Goal: Task Accomplishment & Management: Manage account settings

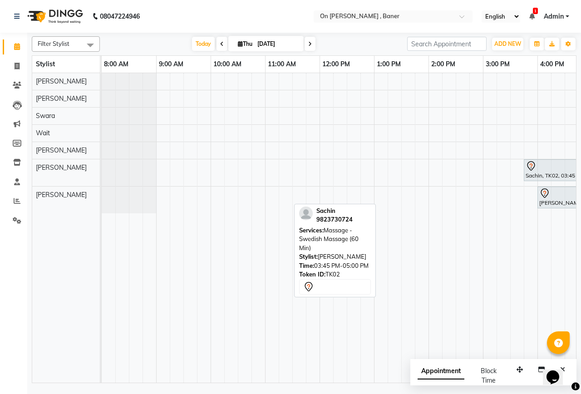
scroll to position [0, 343]
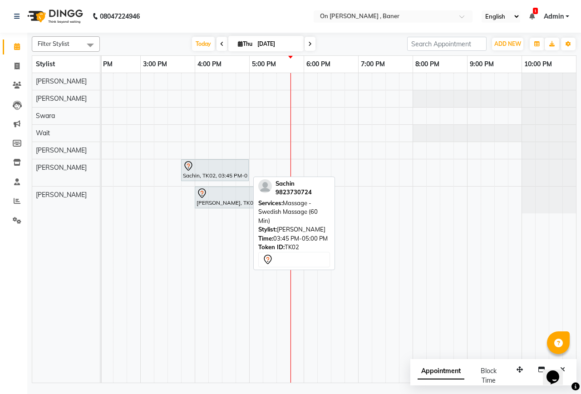
click at [223, 163] on div at bounding box center [215, 166] width 64 height 11
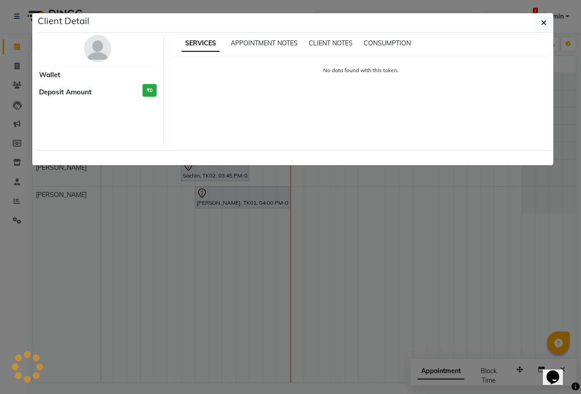
select select "7"
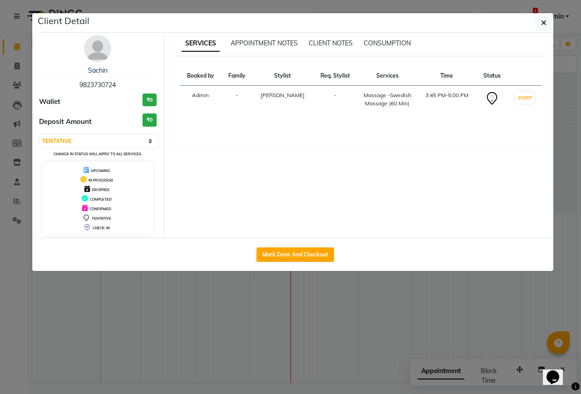
click at [84, 46] on img at bounding box center [97, 48] width 27 height 27
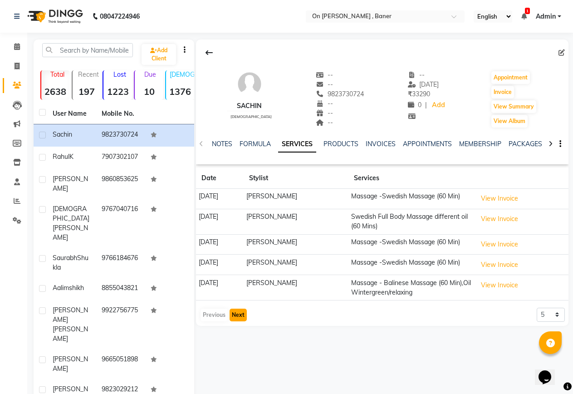
click at [239, 314] on button "Next" at bounding box center [238, 315] width 17 height 13
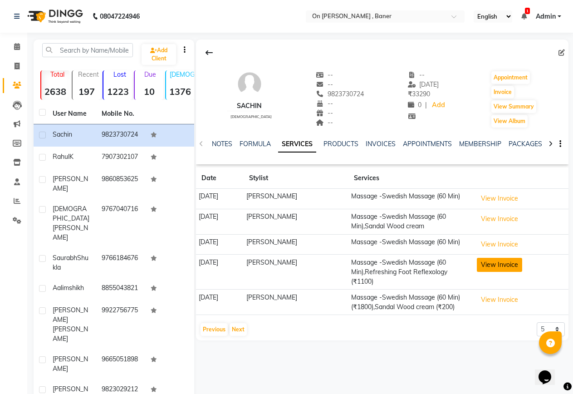
click at [496, 264] on button "View Invoice" at bounding box center [499, 265] width 45 height 14
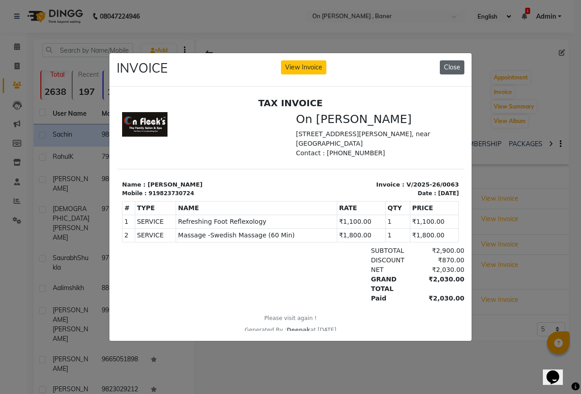
click at [454, 66] on button "Close" at bounding box center [452, 67] width 25 height 14
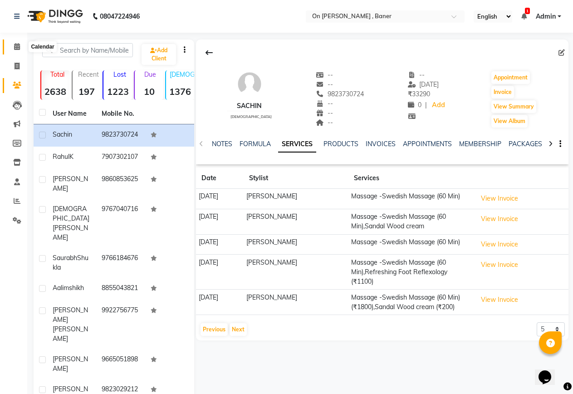
click at [12, 45] on span at bounding box center [17, 47] width 16 height 10
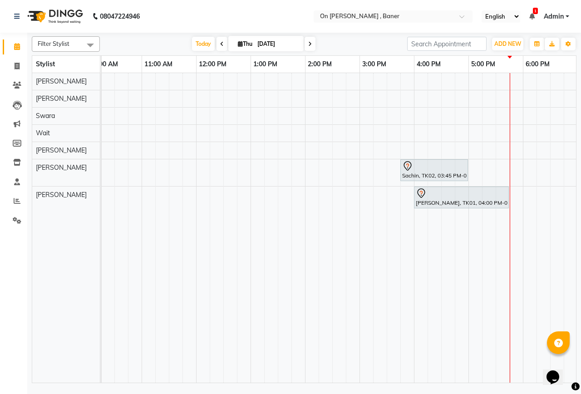
scroll to position [0, 299]
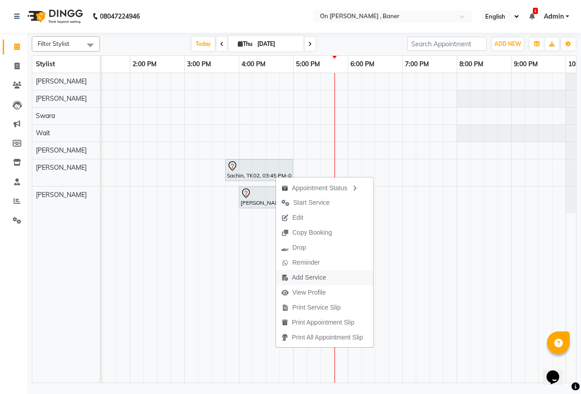
click at [315, 281] on span "Add Service" at bounding box center [309, 278] width 34 height 10
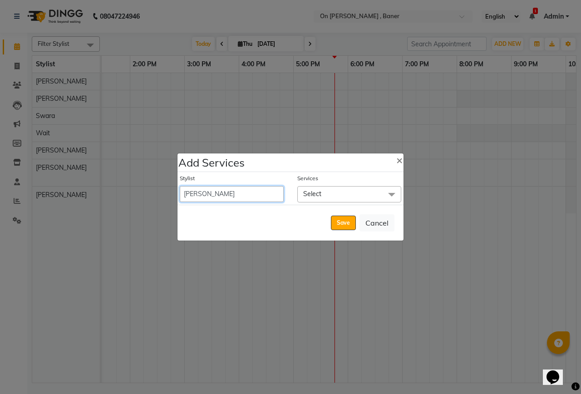
click at [222, 199] on select "Deepak Dummy [PERSON_NAME] [PERSON_NAME] [PERSON_NAME] Swara Wait" at bounding box center [232, 194] width 104 height 16
select select "25558"
click at [180, 186] on select "Deepak Dummy [PERSON_NAME] [PERSON_NAME] [PERSON_NAME] Swara Wait" at bounding box center [232, 194] width 104 height 16
select select "1020"
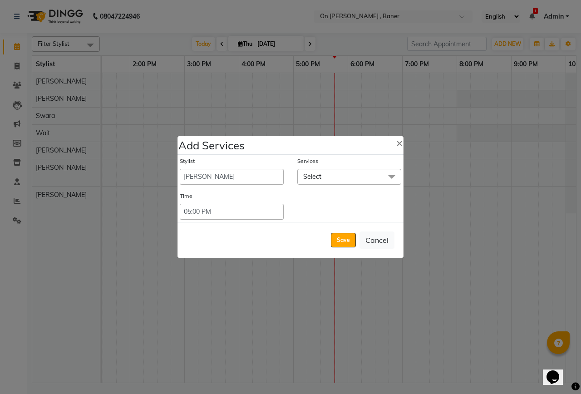
click at [341, 185] on div "Stylist Deepak Dummy [PERSON_NAME] [PERSON_NAME] [PERSON_NAME] Swara Wait Servi…" at bounding box center [291, 188] width 226 height 67
click at [340, 181] on span "Select" at bounding box center [349, 177] width 104 height 16
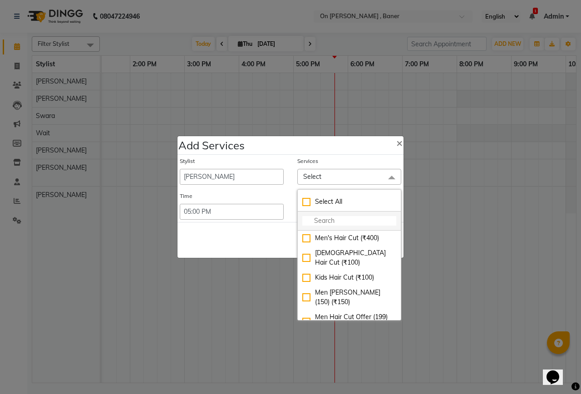
click at [332, 216] on li at bounding box center [349, 221] width 103 height 19
click at [330, 218] on input "multiselect-search" at bounding box center [349, 221] width 94 height 10
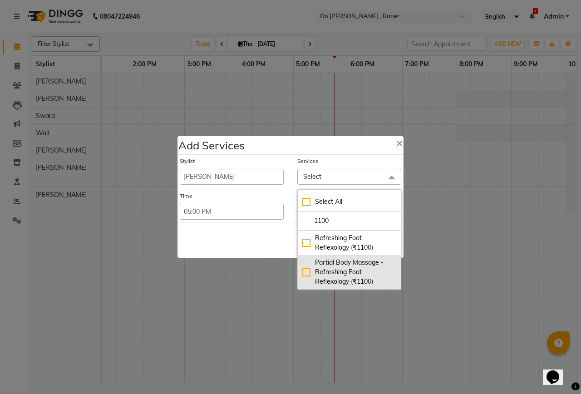
type input "1100"
click at [331, 264] on div "Partial Body Massage - Refreshing Foot Reflexology (₹1100)" at bounding box center [349, 272] width 94 height 29
checkbox input "true"
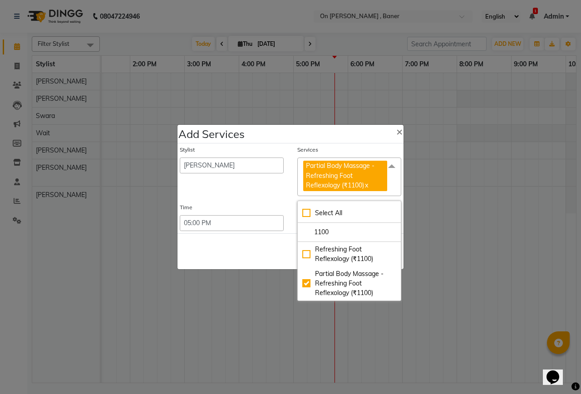
click at [282, 243] on div "Save Cancel" at bounding box center [291, 251] width 226 height 36
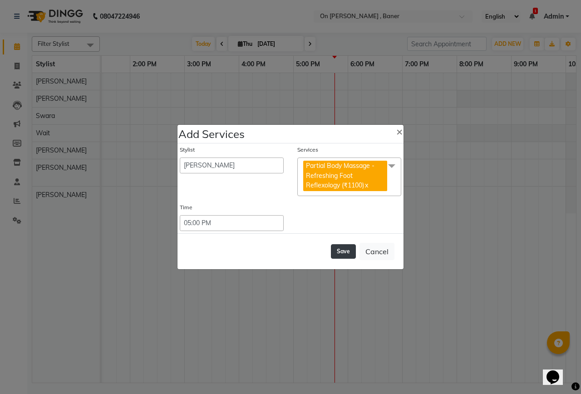
click at [353, 251] on button "Save" at bounding box center [343, 251] width 25 height 15
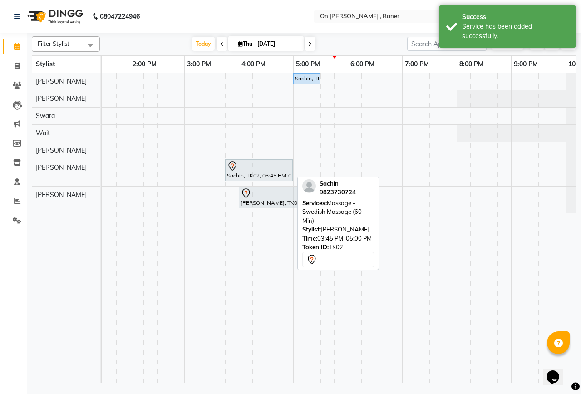
click at [275, 167] on div at bounding box center [259, 166] width 64 height 11
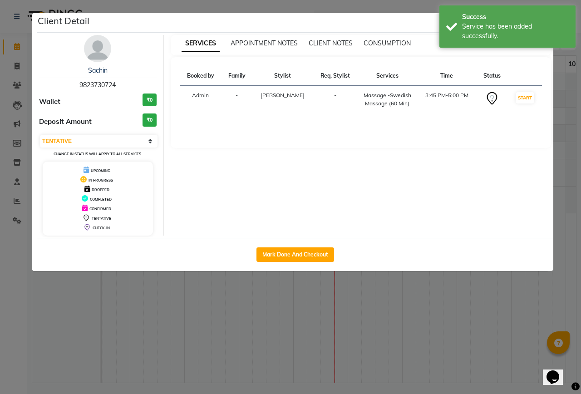
select select "select"
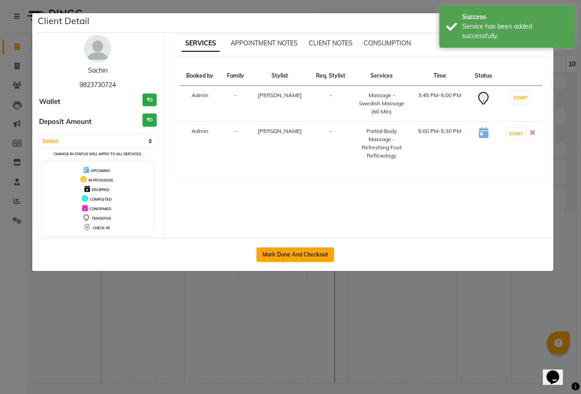
click at [310, 256] on button "Mark Done And Checkout" at bounding box center [296, 254] width 78 height 15
select select "service"
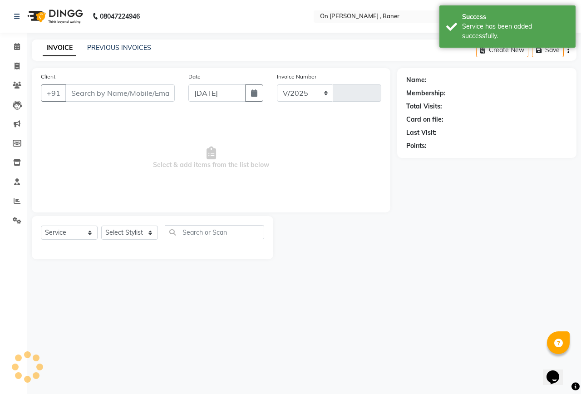
select select "632"
type input "0828"
type input "9823730724"
select select "25558"
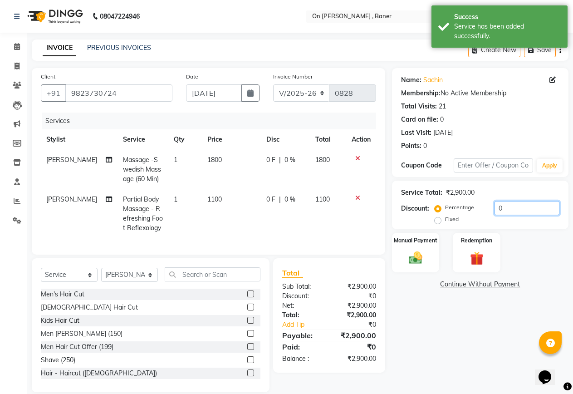
click at [495, 211] on input "0" at bounding box center [527, 208] width 65 height 14
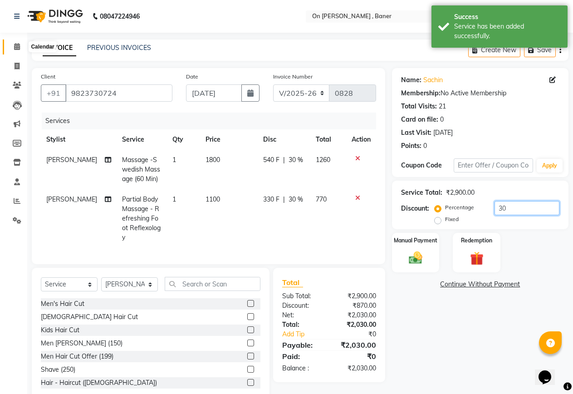
type input "30"
click at [15, 46] on icon at bounding box center [17, 46] width 6 height 7
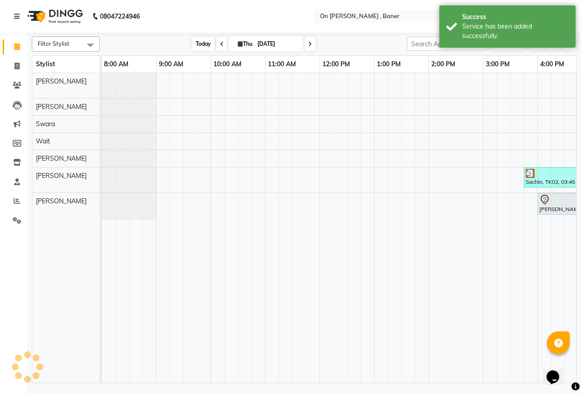
click at [193, 42] on span "Today" at bounding box center [203, 44] width 23 height 14
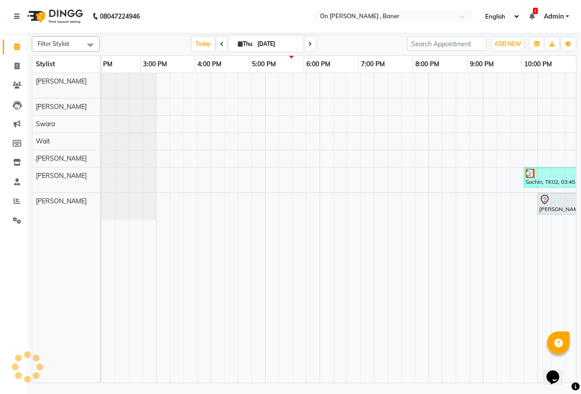
scroll to position [0, 343]
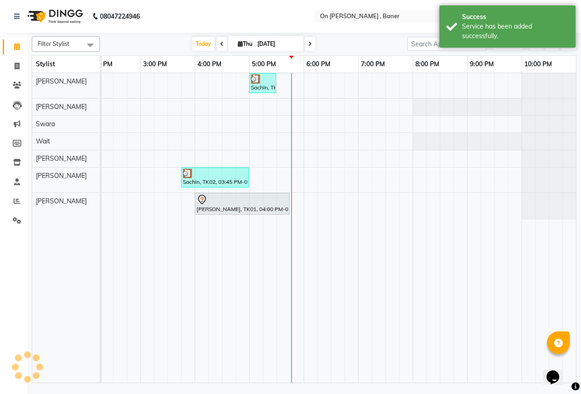
click at [364, 41] on div "[DATE] [DATE]" at bounding box center [253, 44] width 298 height 14
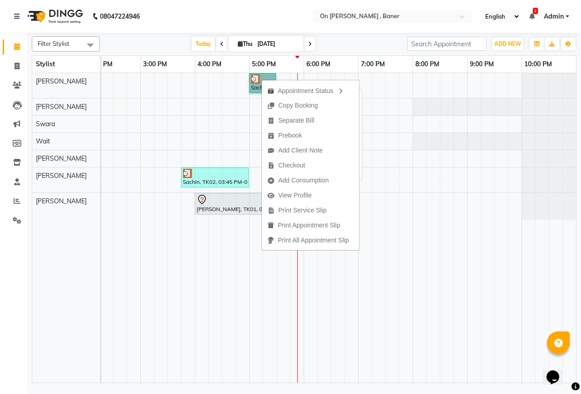
click at [257, 82] on link "Sachin, TK02, 05:00 PM-05:30 PM, Partial Body Massage - Refreshing Foot Reflexo…" at bounding box center [262, 83] width 27 height 20
select select "3"
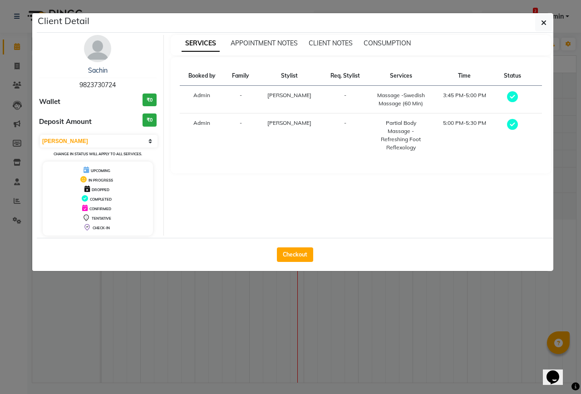
click at [98, 84] on span "9823730724" at bounding box center [97, 85] width 36 height 8
copy span "9823730724"
click at [15, 36] on ngb-modal-window "Client Detail Sachin 9823730724 Wallet ₹0 Deposit Amount ₹0 Select MARK DONE UP…" at bounding box center [290, 197] width 581 height 394
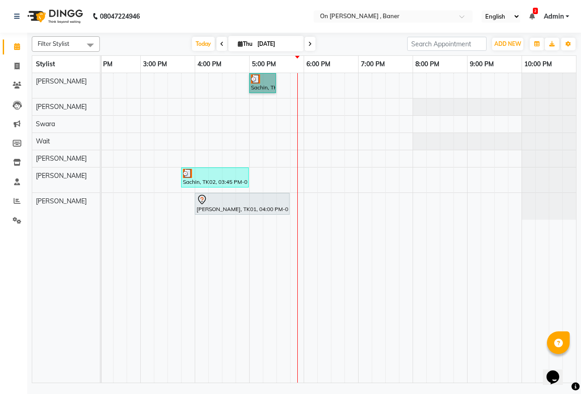
click at [285, 87] on div "Sachin, TK02, 05:00 PM-05:30 PM, Partial Body Massage - Refreshing Foot Reflexo…" at bounding box center [167, 228] width 817 height 310
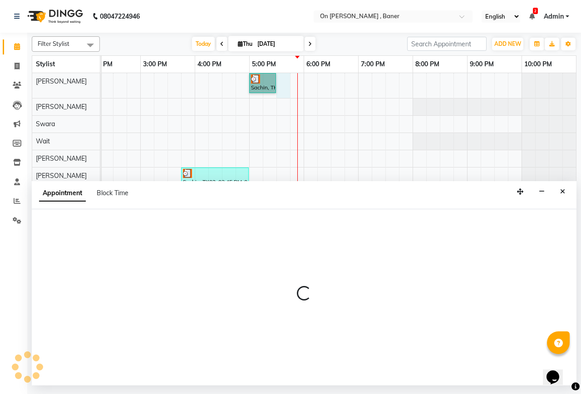
select select "25558"
select select "1050"
select select "tentative"
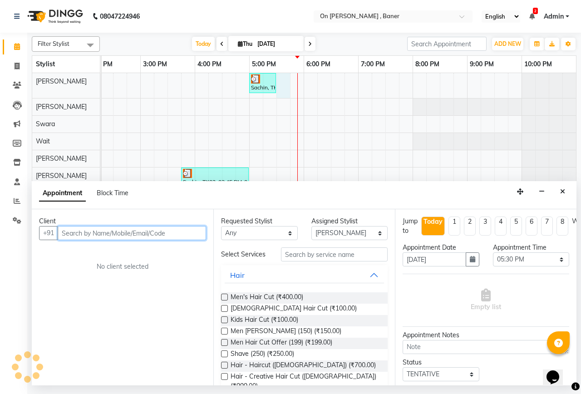
paste input "9823730724"
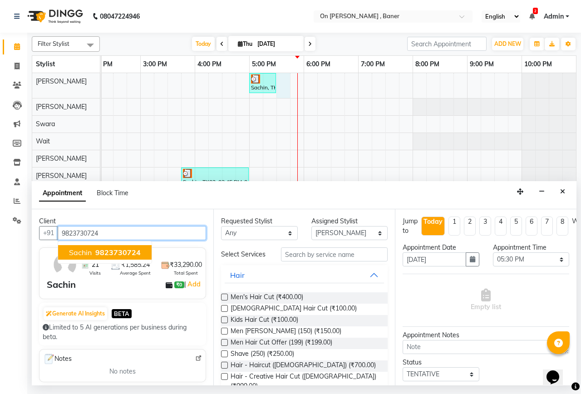
click at [106, 250] on span "9823730724" at bounding box center [117, 252] width 45 height 9
type input "9823730724"
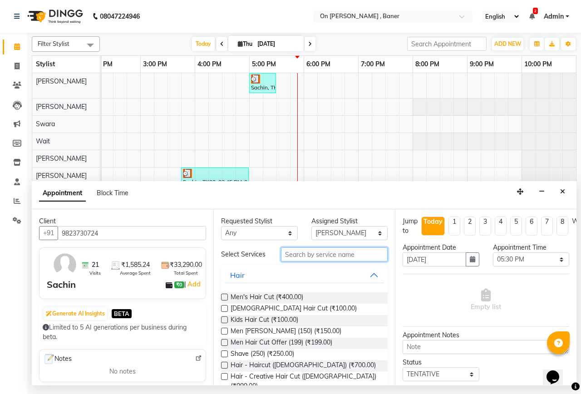
click at [310, 257] on input "text" at bounding box center [334, 254] width 107 height 14
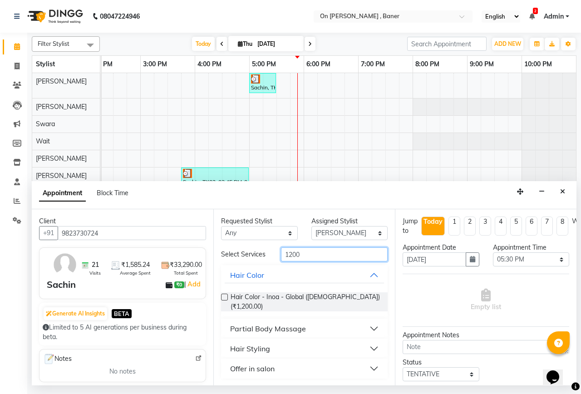
type input "1200"
click at [274, 323] on div "Partial Body Massage" at bounding box center [268, 328] width 76 height 11
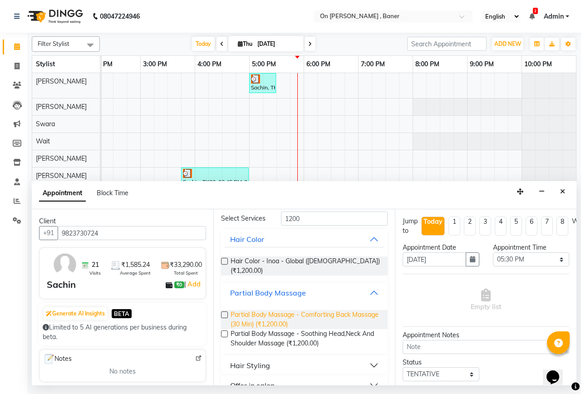
scroll to position [39, 0]
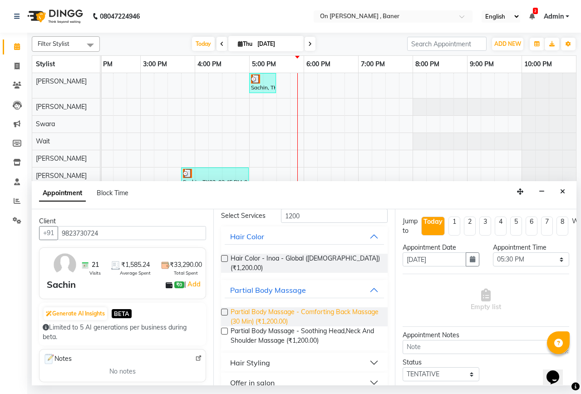
click at [285, 314] on span "Partial Body Massage - Comforting Back Massage (30 Min) (₹1,200.00)" at bounding box center [306, 316] width 150 height 19
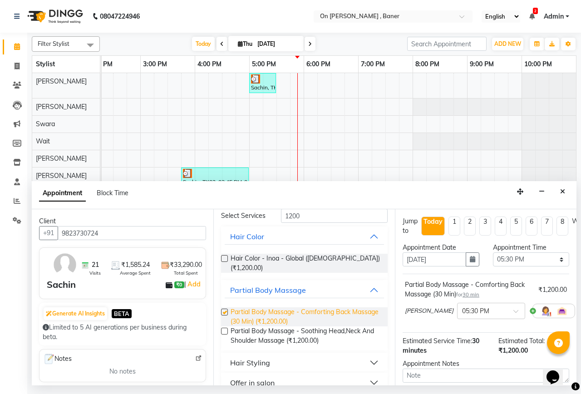
checkbox input "false"
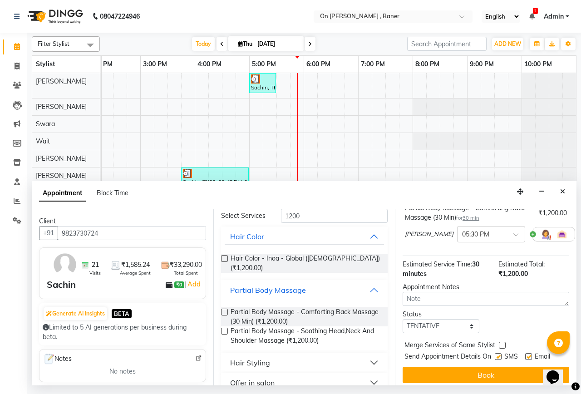
scroll to position [89, 0]
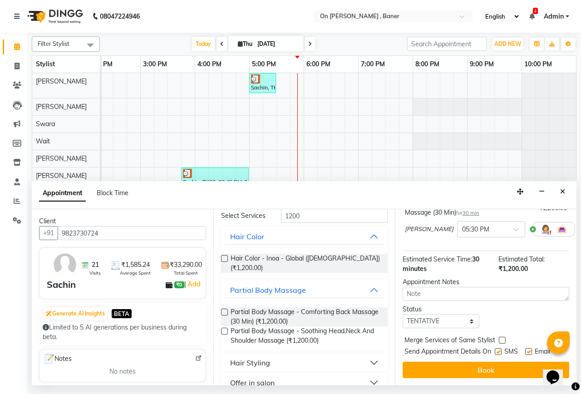
click at [502, 337] on label at bounding box center [502, 340] width 7 height 7
click at [502, 338] on input "checkbox" at bounding box center [502, 341] width 6 height 6
checkbox input "true"
click at [498, 348] on label at bounding box center [498, 351] width 7 height 7
click at [498, 350] on input "checkbox" at bounding box center [498, 353] width 6 height 6
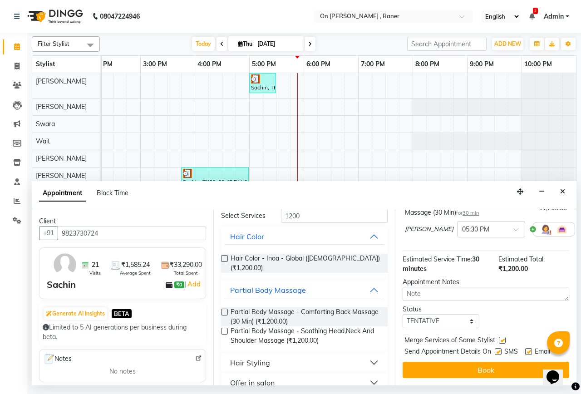
checkbox input "false"
click at [459, 314] on select "Select TENTATIVE CONFIRM CHECK-IN UPCOMING" at bounding box center [441, 321] width 77 height 14
select select "confirm booking"
click at [403, 314] on select "Select TENTATIVE CONFIRM CHECK-IN UPCOMING" at bounding box center [441, 321] width 77 height 14
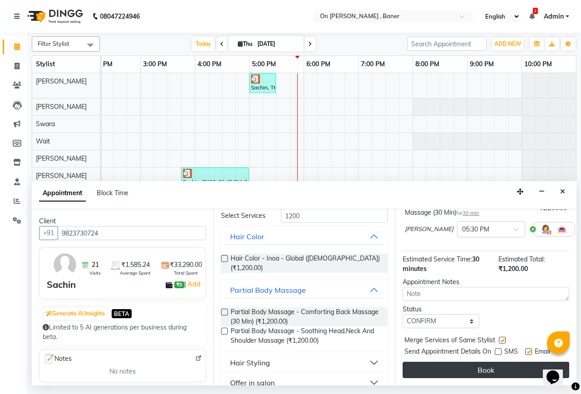
click at [487, 362] on button "Book" at bounding box center [486, 370] width 167 height 16
